Goal: Task Accomplishment & Management: Manage account settings

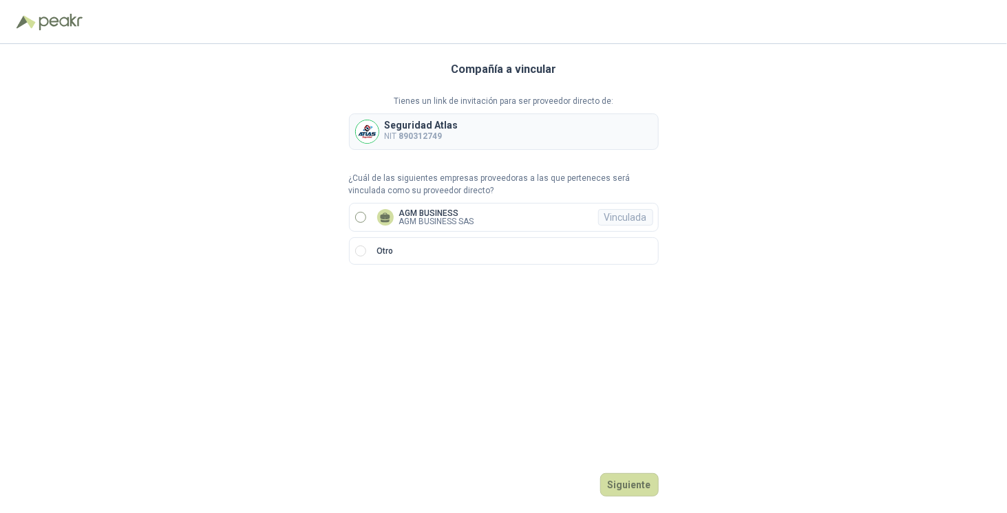
click at [522, 217] on label "AGM BUSINESS AGM BUSINESS SAS Vinculada" at bounding box center [504, 217] width 310 height 29
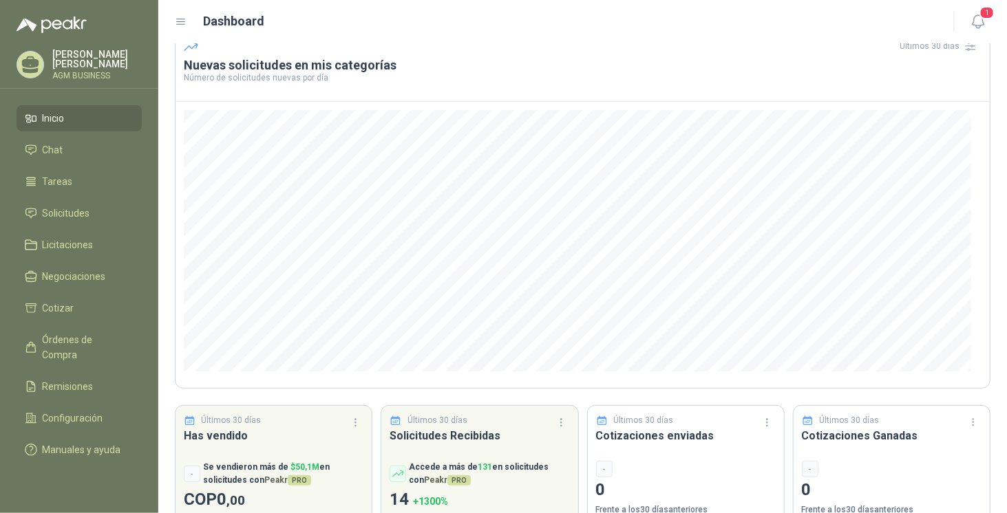
scroll to position [105, 0]
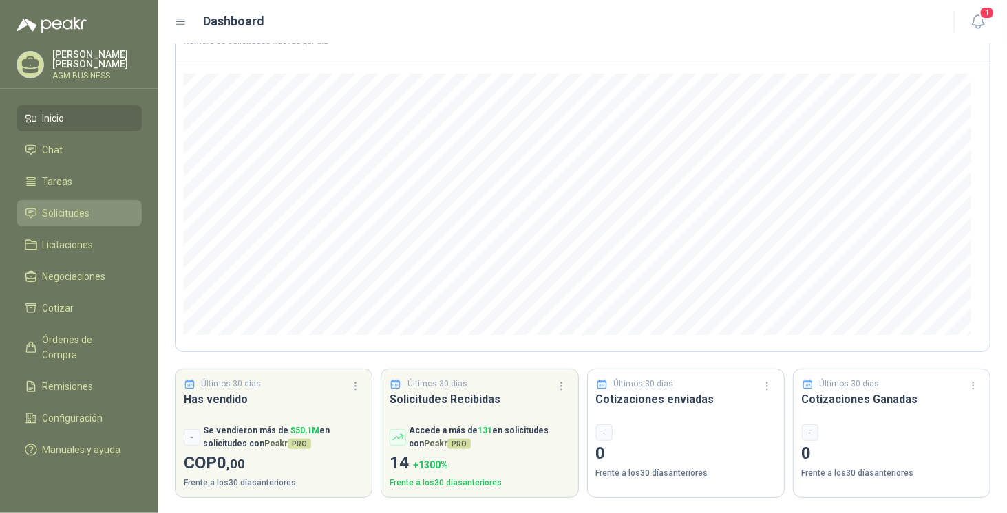
click at [66, 209] on span "Solicitudes" at bounding box center [66, 213] width 47 height 15
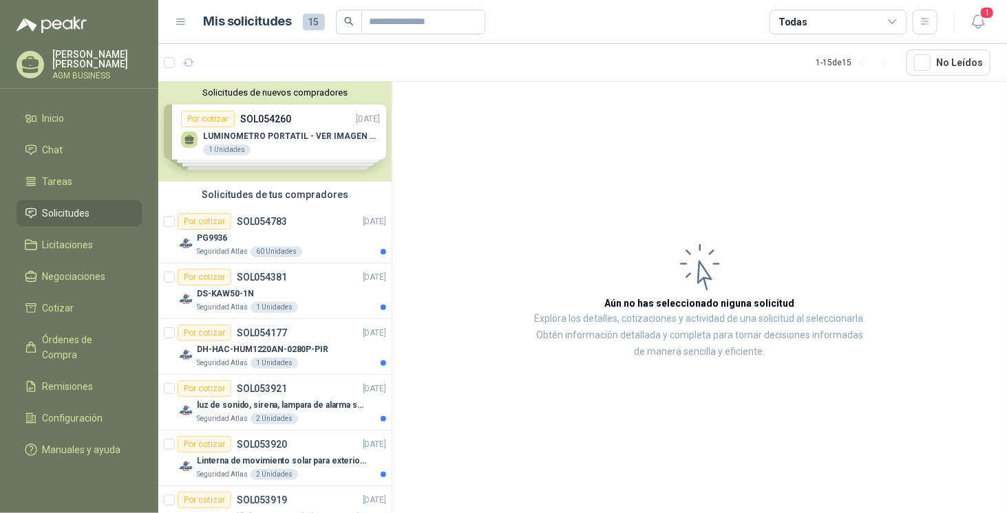
click at [256, 144] on div "Solicitudes de nuevos compradores Por cotizar SOL054260 [DATE] LUMINOMETRO PORT…" at bounding box center [274, 132] width 233 height 100
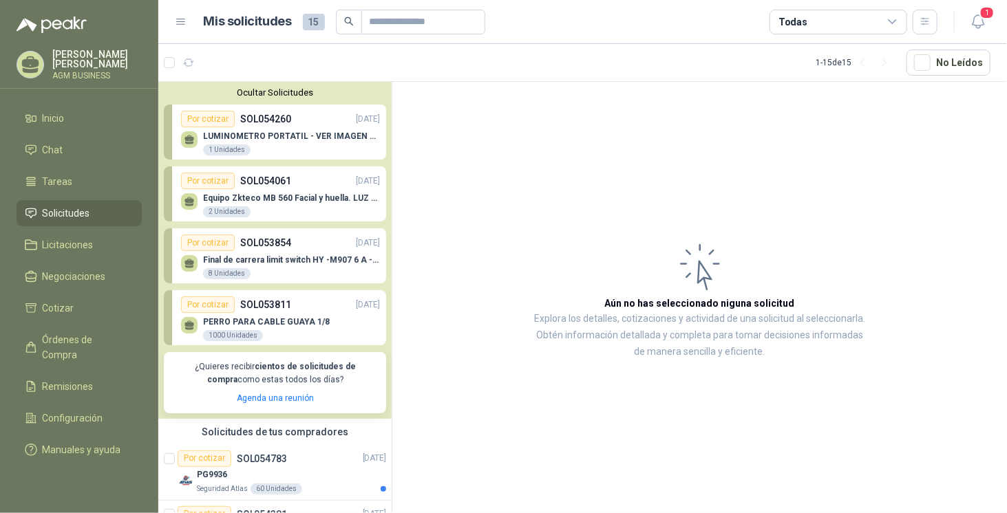
click at [256, 134] on p "LUMINOMETRO PORTATIL - VER IMAGEN ADJUNTA" at bounding box center [291, 136] width 177 height 10
click at [259, 92] on button "Ocultar Solicitudes" at bounding box center [275, 92] width 222 height 10
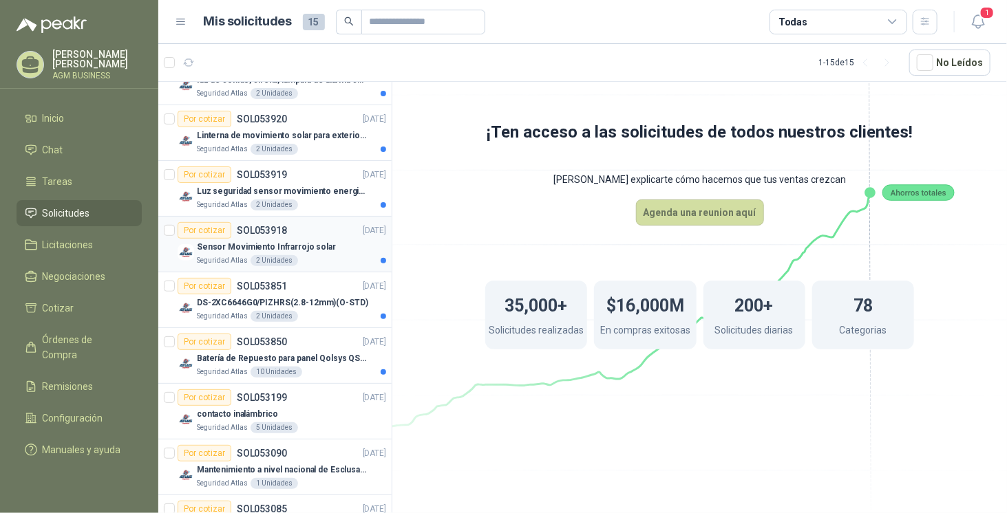
scroll to position [344, 0]
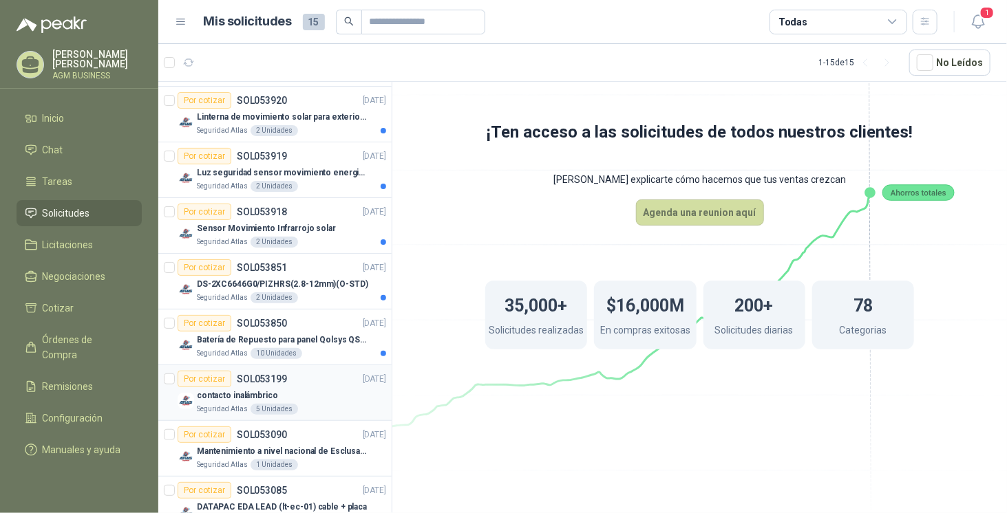
click at [301, 388] on div "contacto inalámbrico" at bounding box center [291, 396] width 189 height 17
click at [285, 390] on div "contacto inalámbrico" at bounding box center [291, 396] width 189 height 17
click at [268, 390] on p "contacto inalámbrico" at bounding box center [237, 396] width 81 height 13
click at [249, 390] on p "contacto inalámbrico" at bounding box center [237, 396] width 81 height 13
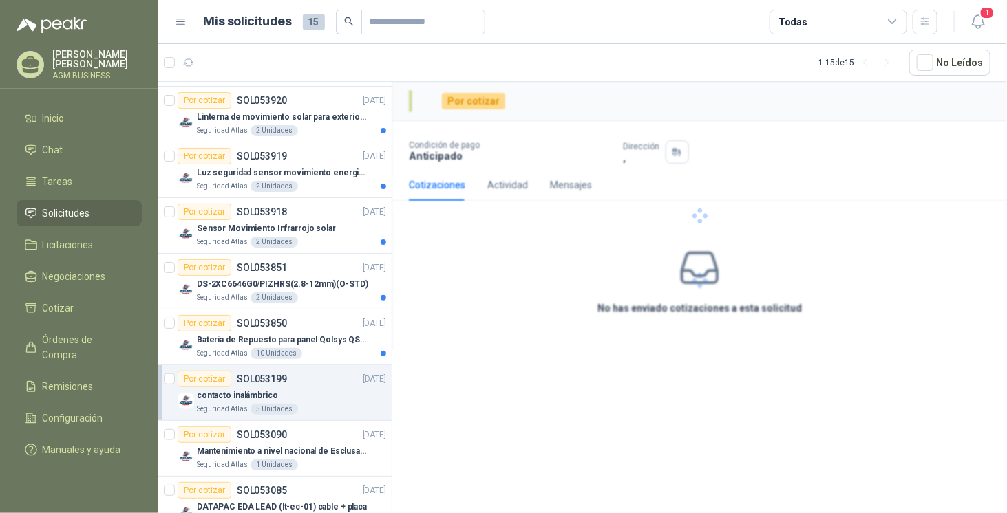
click at [249, 390] on p "contacto inalámbrico" at bounding box center [237, 396] width 81 height 13
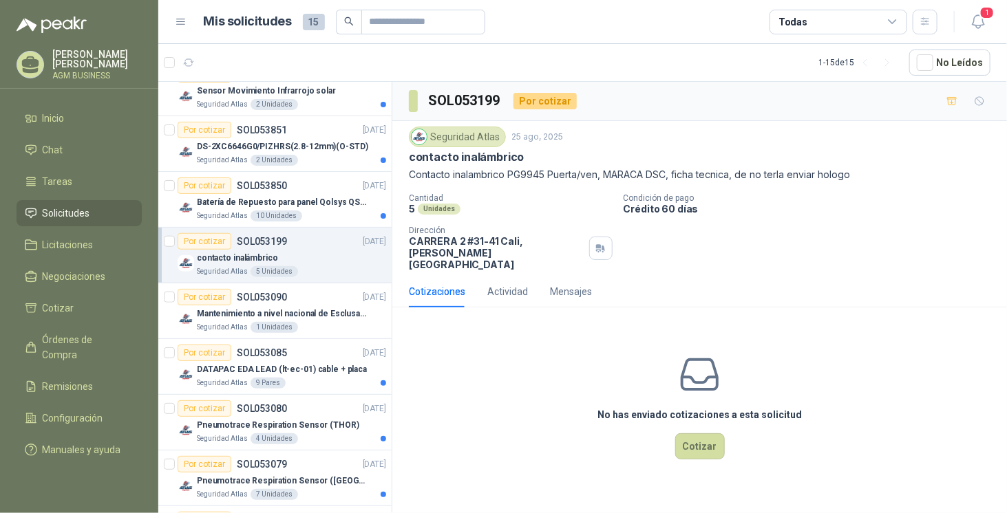
scroll to position [540, 0]
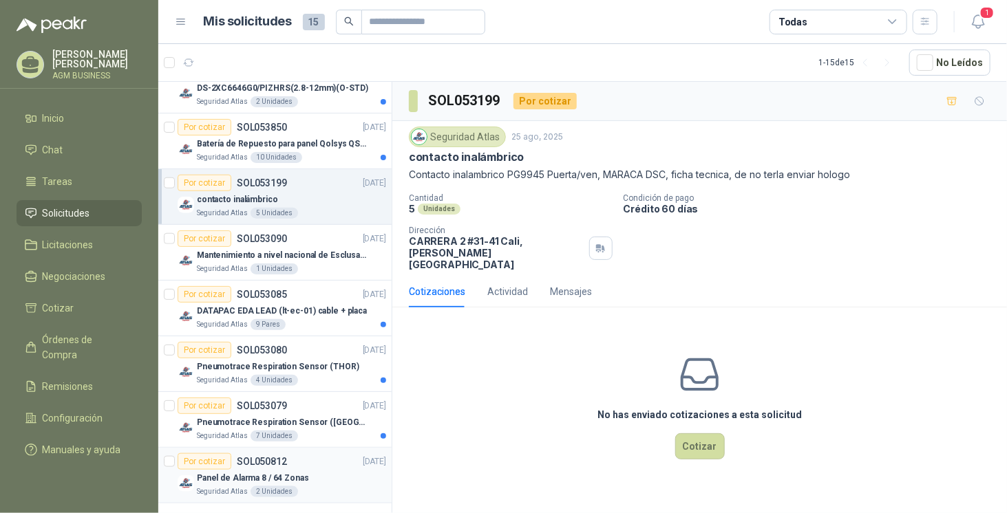
click at [292, 472] on p "Panel de Alarma 8 / 64 Zonas" at bounding box center [253, 478] width 112 height 13
